Goal: Task Accomplishment & Management: Complete application form

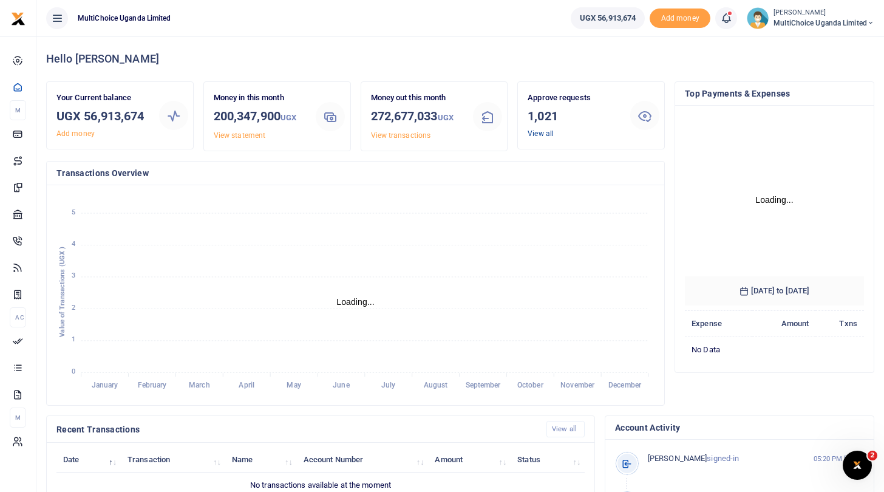
click at [544, 133] on link "View all" at bounding box center [541, 133] width 26 height 9
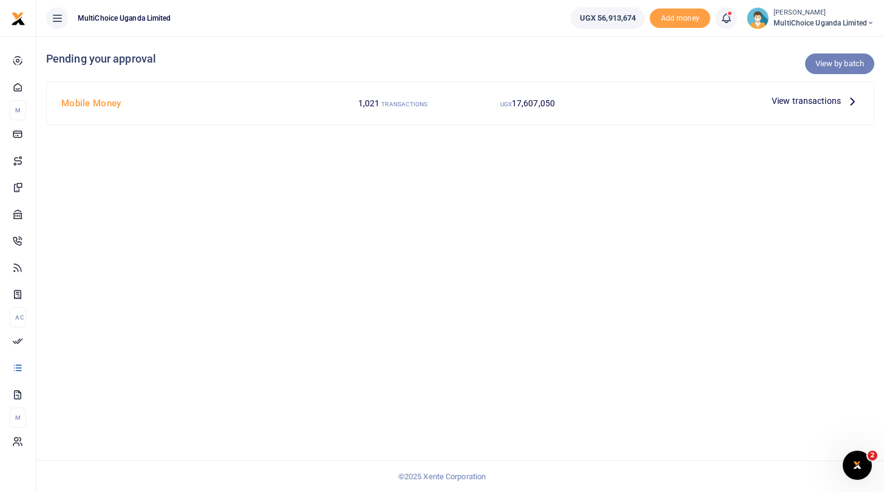
click at [825, 66] on link "View by batch" at bounding box center [839, 63] width 69 height 21
click at [853, 98] on icon at bounding box center [852, 100] width 13 height 13
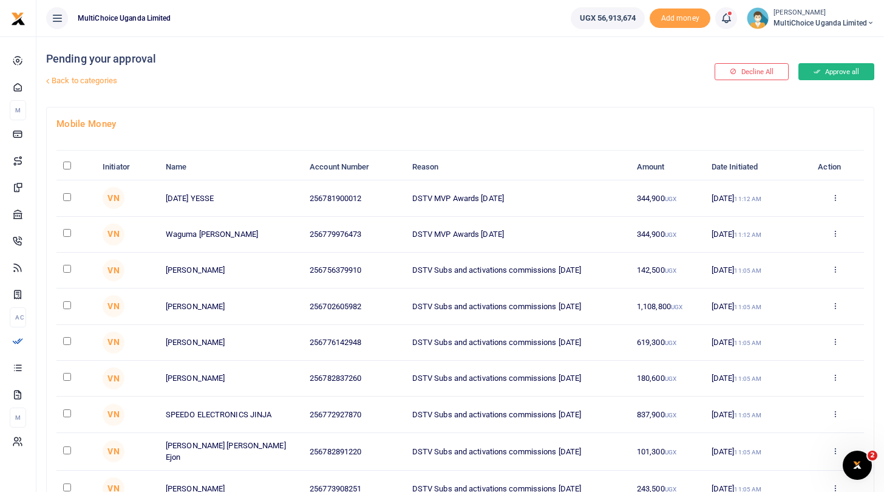
click at [830, 72] on button "Approve all" at bounding box center [837, 71] width 76 height 17
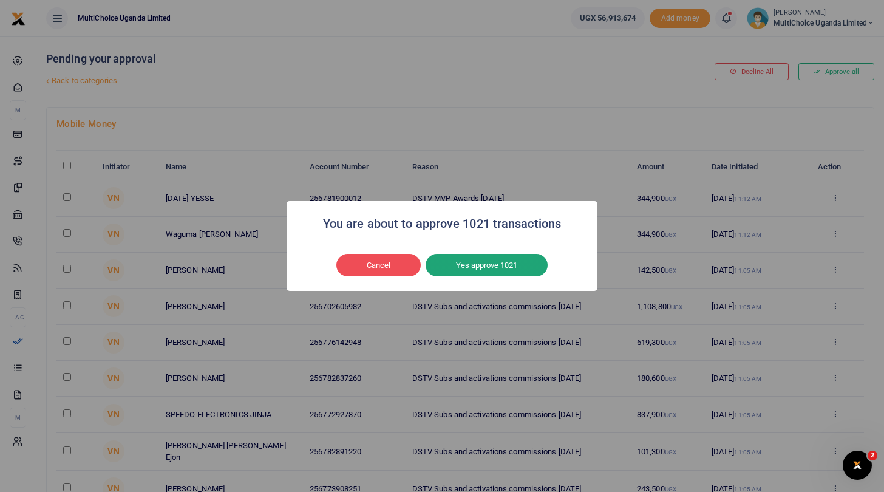
click at [461, 265] on button "Yes approve 1021" at bounding box center [487, 265] width 122 height 23
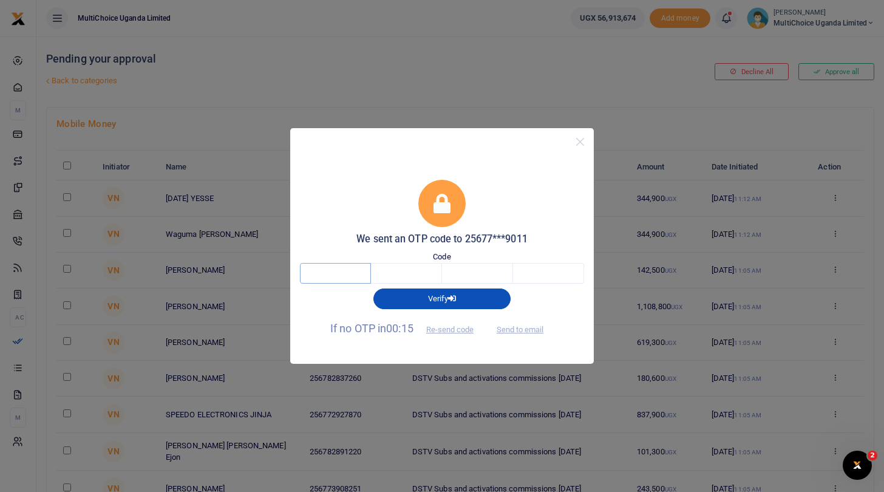
click at [353, 272] on input "text" at bounding box center [335, 273] width 71 height 21
type input "7"
type input "3"
type input "5"
type input "2"
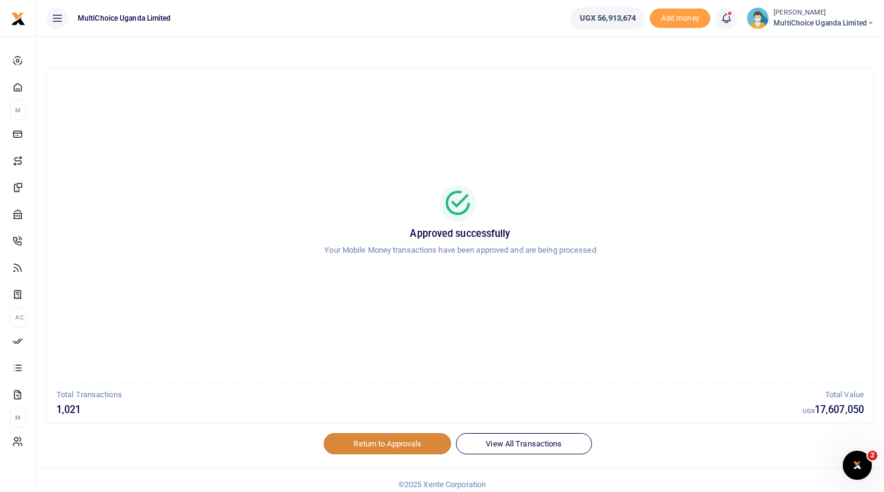
click at [420, 442] on link "Return to Approvals" at bounding box center [388, 443] width 128 height 21
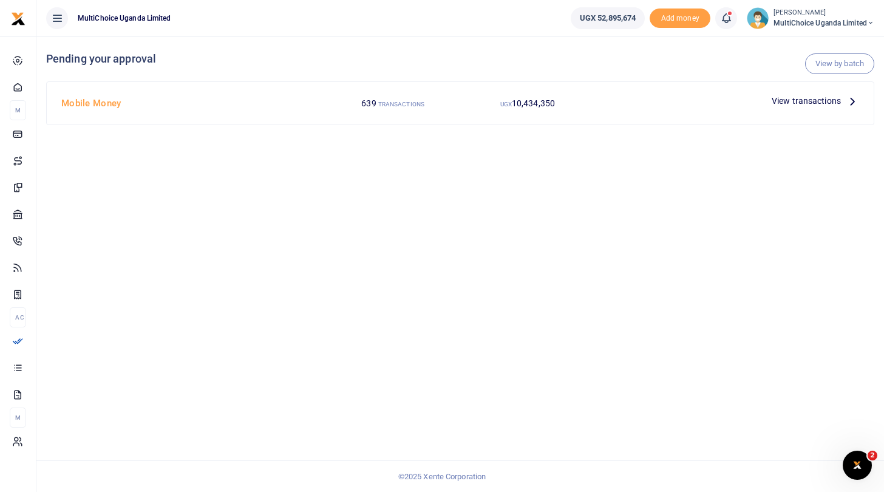
click at [807, 18] on span "MultiChoice Uganda Limited" at bounding box center [824, 23] width 101 height 11
click at [811, 40] on link "Switch accounts" at bounding box center [828, 44] width 96 height 17
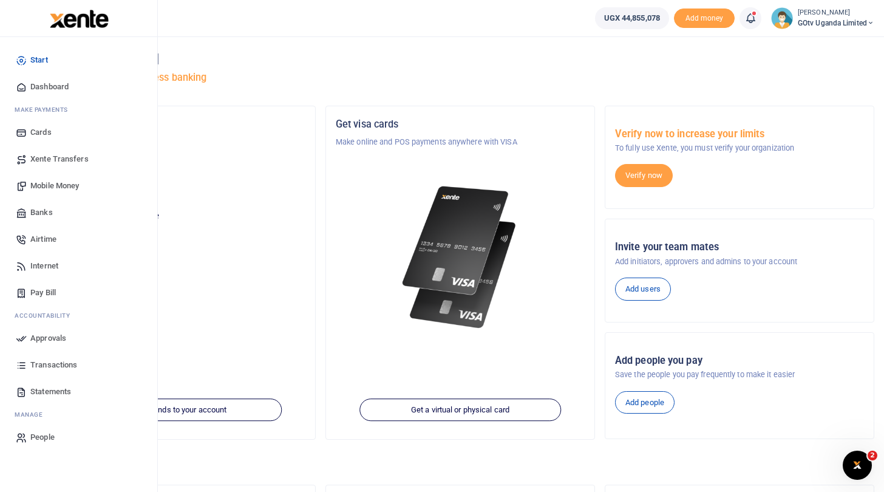
click at [55, 337] on span "Approvals" at bounding box center [48, 338] width 36 height 12
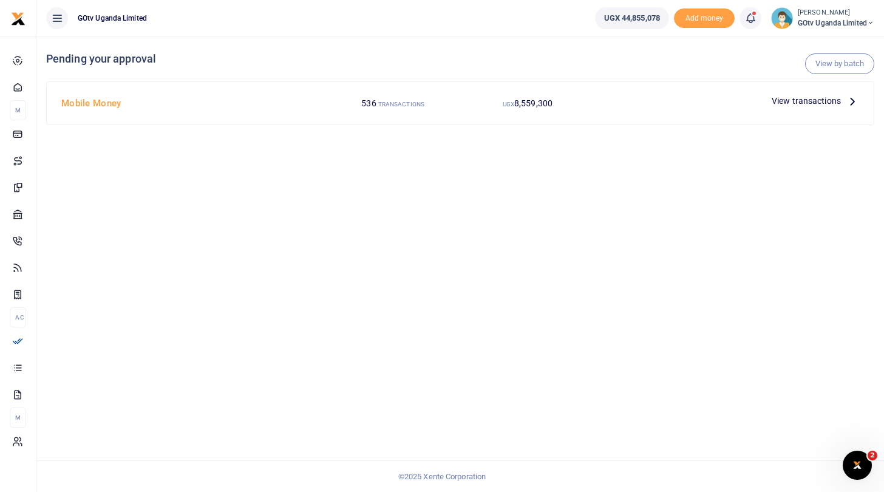
click at [787, 100] on span "View transactions" at bounding box center [806, 100] width 69 height 13
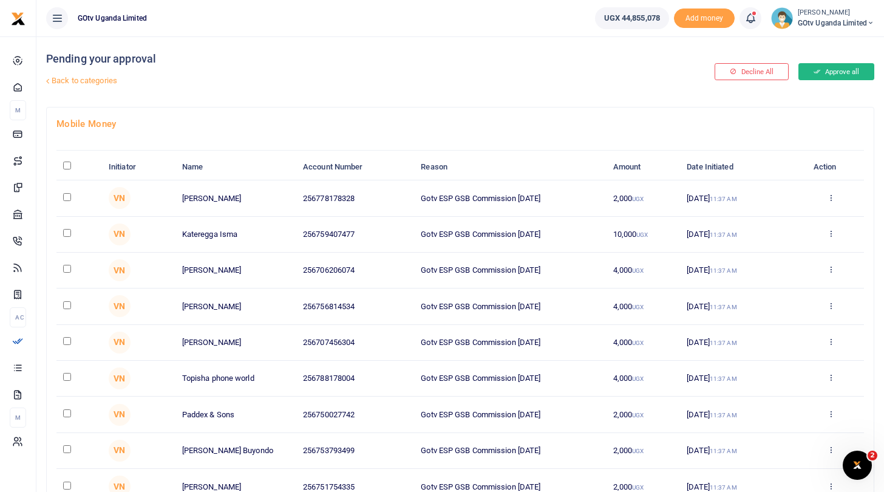
click at [828, 71] on button "Approve all" at bounding box center [837, 71] width 76 height 17
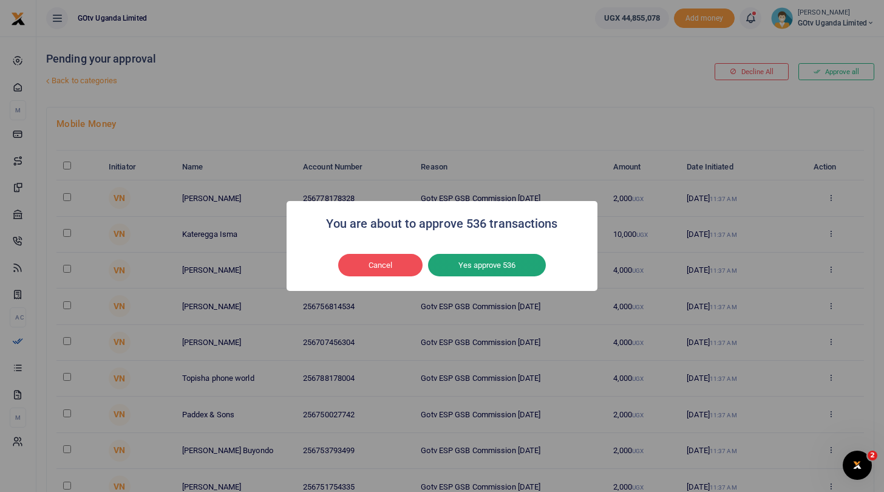
click at [514, 262] on button "Yes approve 536" at bounding box center [487, 265] width 118 height 23
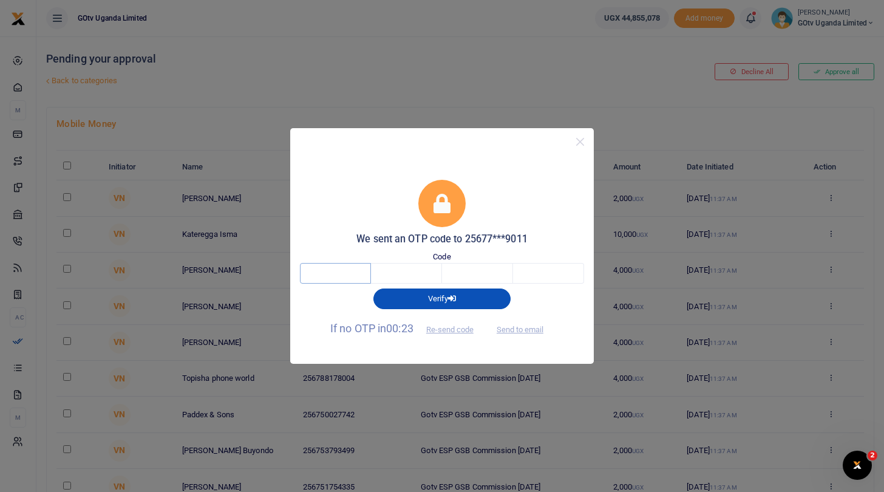
click at [348, 278] on input "text" at bounding box center [335, 273] width 71 height 21
type input "2"
type input "3"
type input "1"
type input "8"
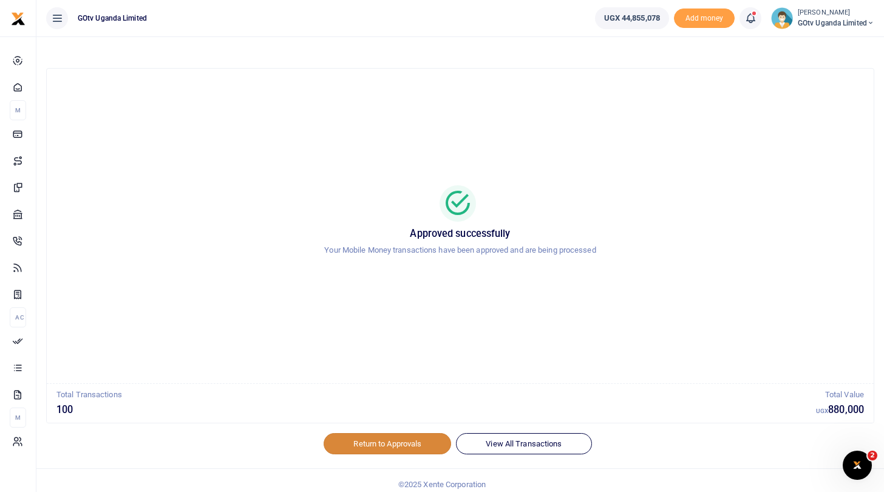
click at [407, 441] on link "Return to Approvals" at bounding box center [388, 443] width 128 height 21
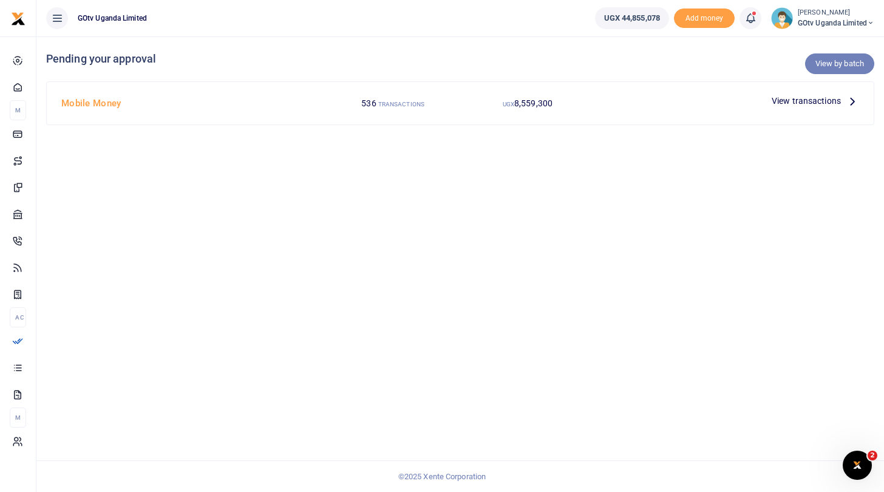
click at [822, 60] on link "View by batch" at bounding box center [839, 63] width 69 height 21
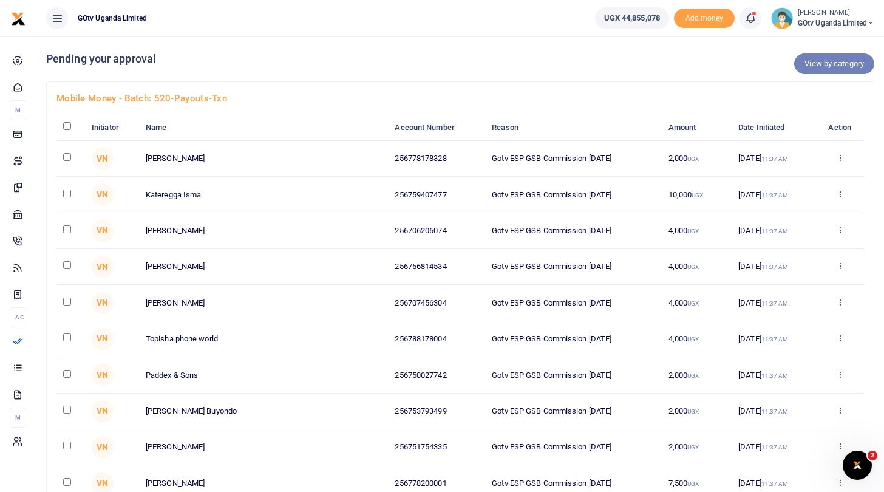
click at [807, 60] on link "View by category" at bounding box center [834, 63] width 80 height 21
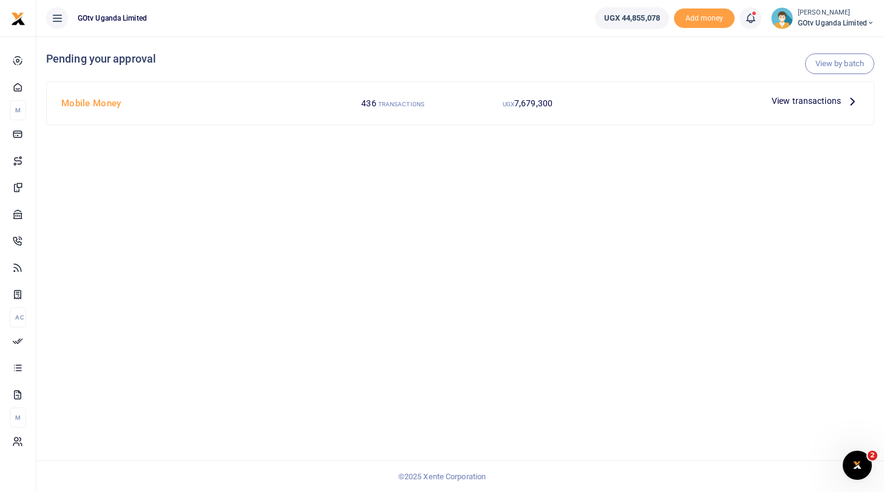
click at [779, 101] on span "View transactions" at bounding box center [806, 100] width 69 height 13
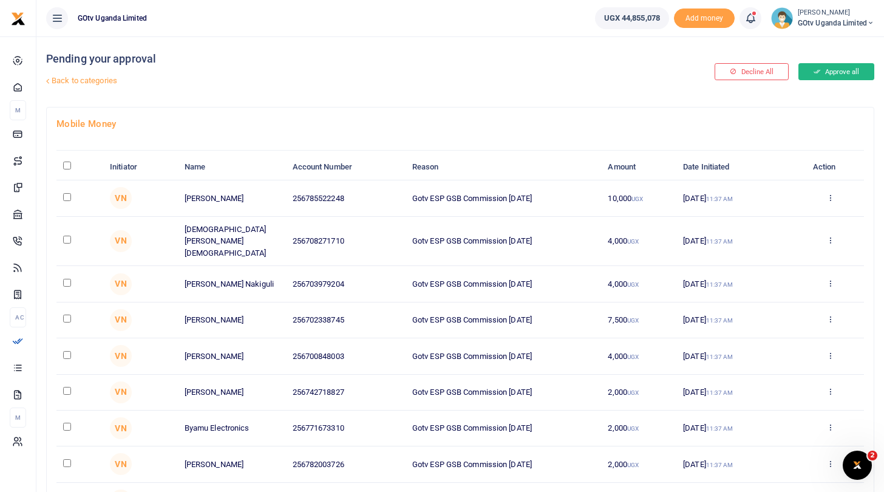
click at [819, 75] on button "Approve all" at bounding box center [837, 71] width 76 height 17
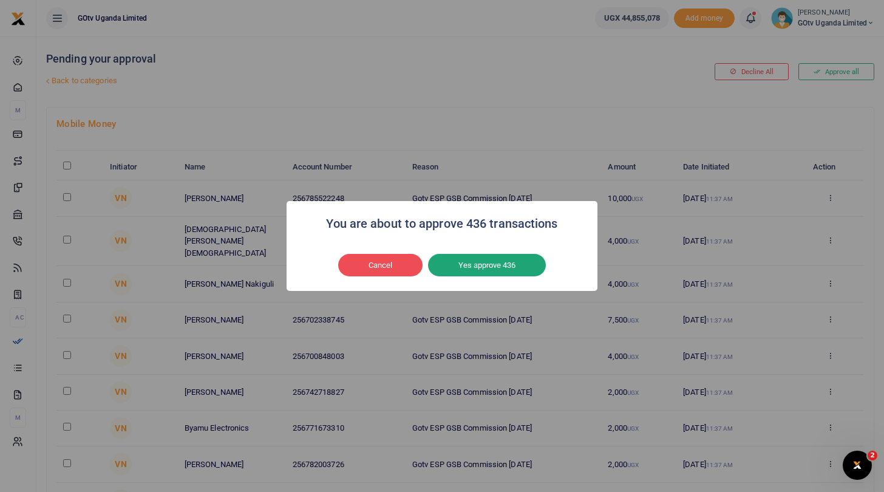
click at [481, 266] on button "Yes approve 436" at bounding box center [487, 265] width 118 height 23
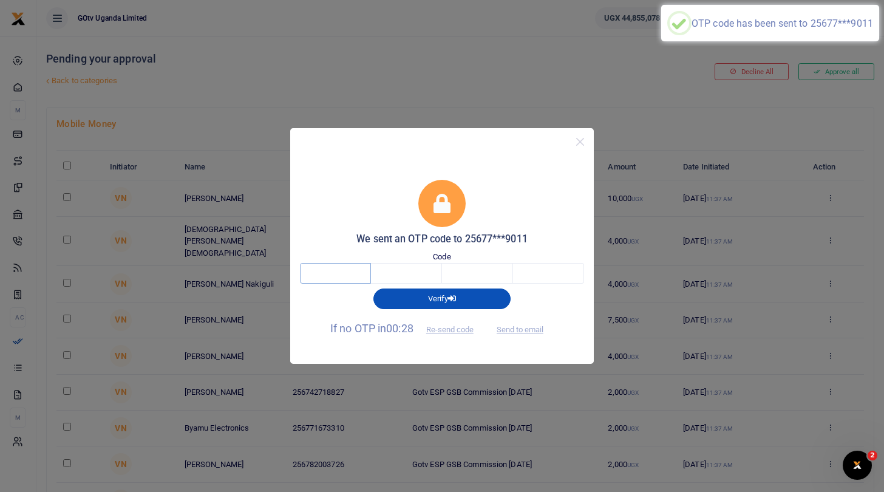
click at [351, 276] on input "text" at bounding box center [335, 273] width 71 height 21
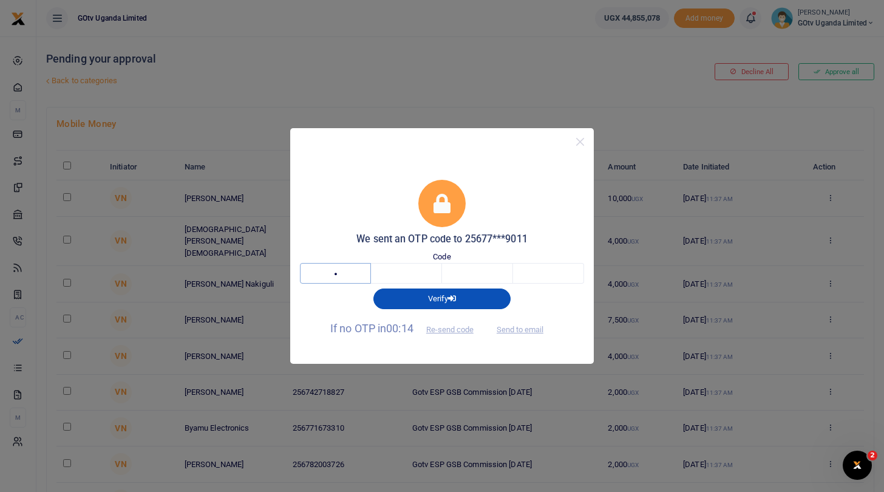
type input "4"
type input "1"
type input "9"
type input "5"
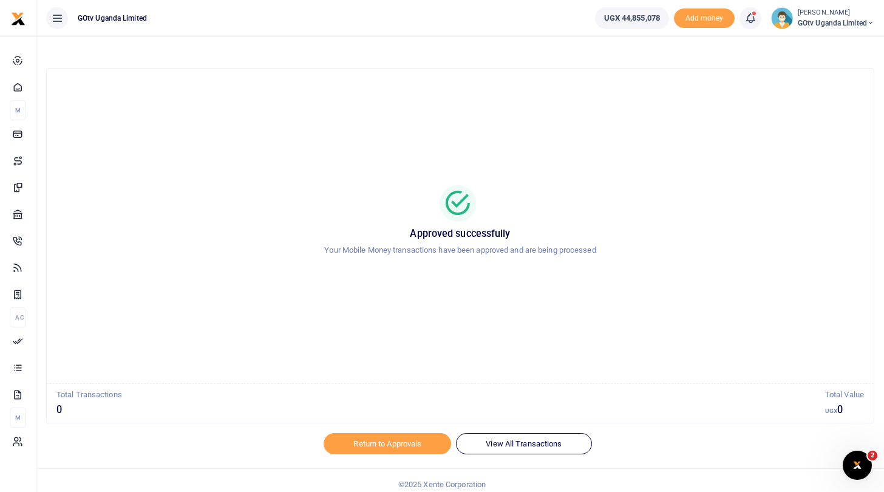
click at [811, 22] on span "GOtv Uganda Limited" at bounding box center [836, 23] width 77 height 11
click at [824, 43] on link "Switch accounts" at bounding box center [829, 44] width 96 height 17
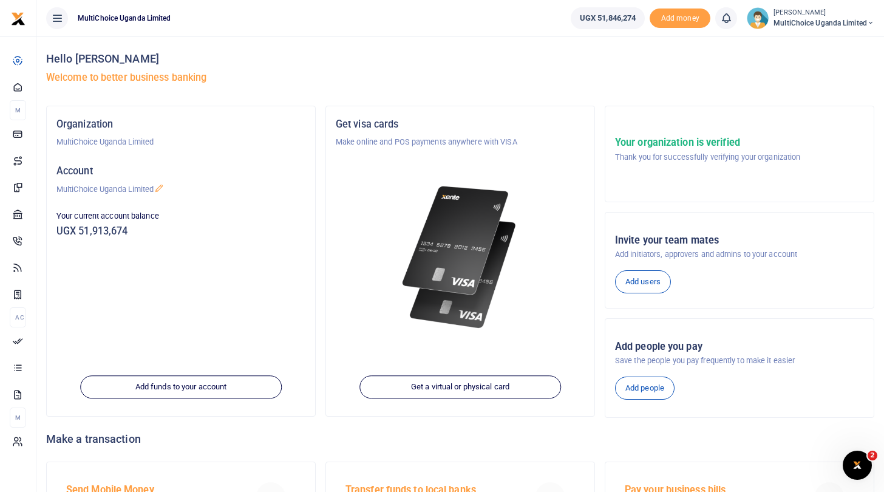
click at [785, 21] on span "MultiChoice Uganda Limited" at bounding box center [824, 23] width 101 height 11
click at [347, 265] on div at bounding box center [460, 243] width 249 height 190
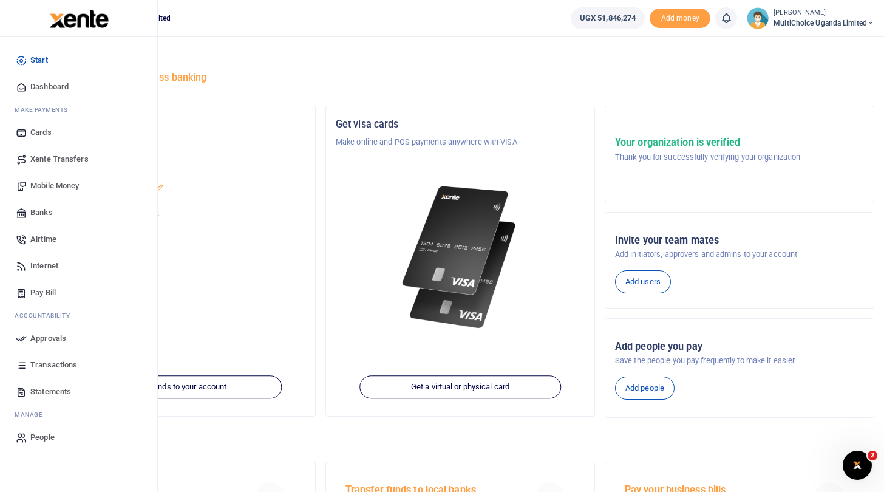
click at [40, 335] on span "Approvals" at bounding box center [48, 338] width 36 height 12
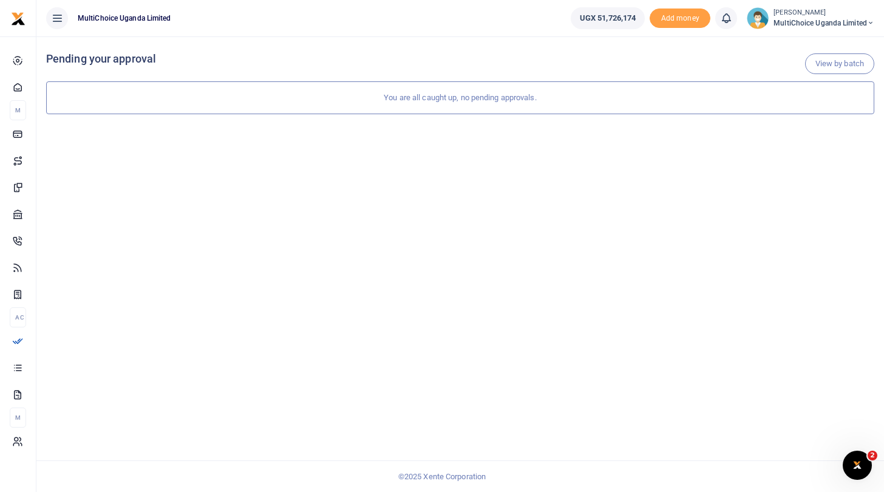
click at [783, 24] on span "MultiChoice Uganda Limited" at bounding box center [824, 23] width 101 height 11
click at [808, 113] on link "Logout" at bounding box center [828, 111] width 96 height 17
